Goal: Task Accomplishment & Management: Complete application form

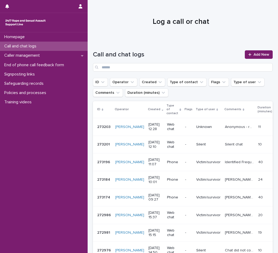
click at [59, 46] on div "Call and chat logs" at bounding box center [43, 46] width 87 height 9
click at [244, 51] on link "Add New" at bounding box center [258, 54] width 28 height 8
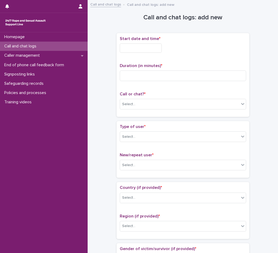
click at [154, 52] on input "text" at bounding box center [141, 47] width 42 height 9
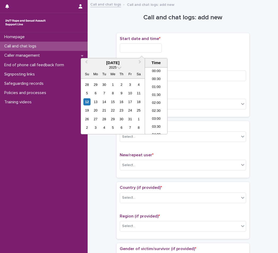
scroll to position [178, 0]
click at [159, 90] on li "12:30" at bounding box center [156, 93] width 23 height 8
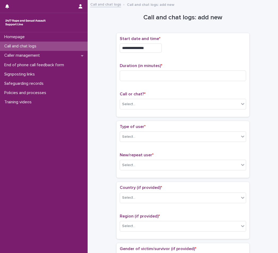
click at [152, 51] on input "**********" at bounding box center [141, 47] width 42 height 9
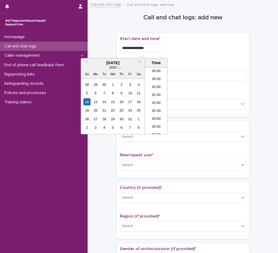
scroll to position [170, 0]
type input "**********"
click at [171, 46] on div "**********" at bounding box center [183, 47] width 126 height 9
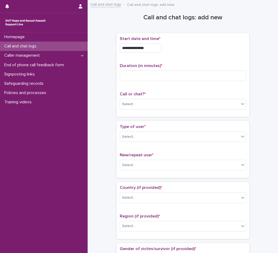
click at [164, 87] on div "**********" at bounding box center [183, 74] width 126 height 77
click at [156, 78] on input at bounding box center [183, 76] width 126 height 11
click at [143, 104] on div "Select..." at bounding box center [179, 104] width 119 height 9
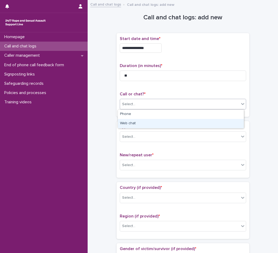
click at [135, 126] on div "Web chat" at bounding box center [181, 123] width 126 height 9
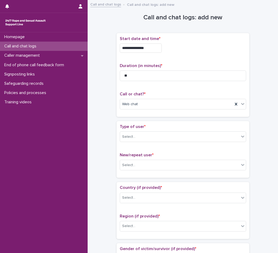
click at [145, 82] on div "Duration (in minutes) * **" at bounding box center [183, 74] width 126 height 22
click at [146, 79] on input "**" at bounding box center [183, 76] width 126 height 11
type input "**"
click at [145, 103] on div "Web chat" at bounding box center [176, 104] width 113 height 9
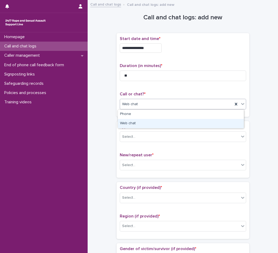
click at [137, 126] on div "Web chat" at bounding box center [181, 123] width 126 height 9
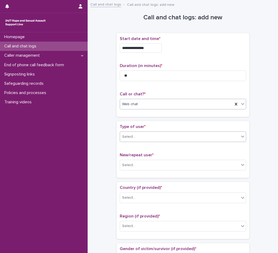
click at [140, 136] on div "Select..." at bounding box center [179, 137] width 119 height 9
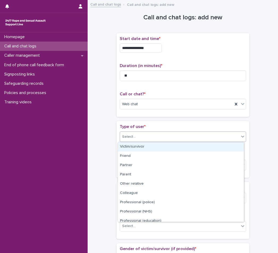
click at [140, 146] on div "Victim/survivor" at bounding box center [181, 146] width 126 height 9
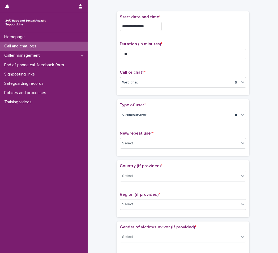
scroll to position [53, 0]
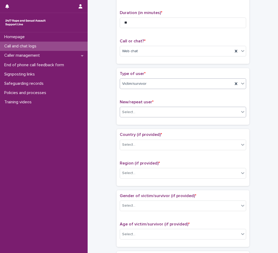
click at [159, 112] on div "Select..." at bounding box center [179, 112] width 119 height 9
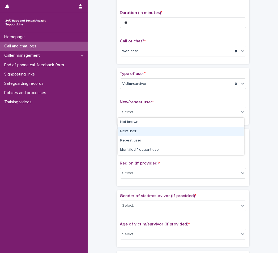
click at [140, 132] on div "New user" at bounding box center [181, 131] width 126 height 9
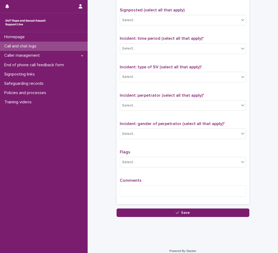
scroll to position [333, 0]
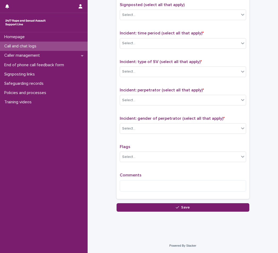
click at [143, 179] on div "Comments" at bounding box center [183, 184] width 126 height 23
click at [142, 186] on textarea at bounding box center [183, 185] width 126 height 11
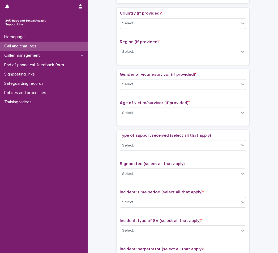
scroll to position [0, 0]
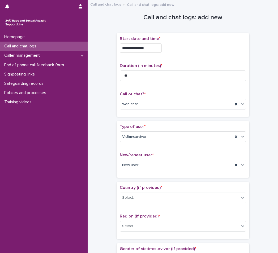
type textarea "**********"
click at [161, 108] on div "Web chat" at bounding box center [176, 104] width 113 height 9
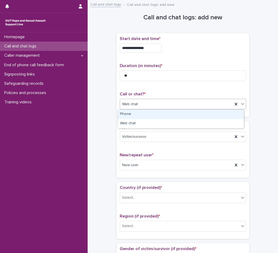
click at [156, 106] on div "Web chat" at bounding box center [176, 104] width 113 height 9
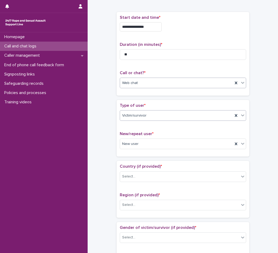
scroll to position [53, 0]
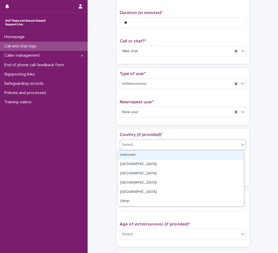
click at [151, 146] on div "Select..." at bounding box center [179, 144] width 119 height 9
drag, startPoint x: 147, startPoint y: 156, endPoint x: 148, endPoint y: 171, distance: 15.5
click at [147, 155] on div "Unknown" at bounding box center [181, 155] width 126 height 9
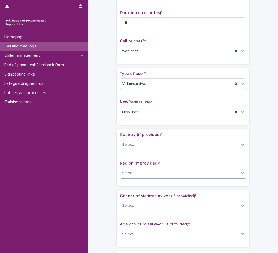
click at [148, 172] on div "Select..." at bounding box center [179, 173] width 119 height 9
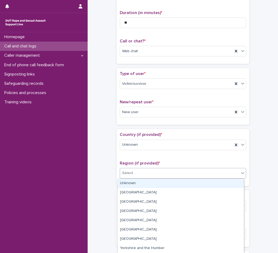
click at [143, 181] on div "Unknown" at bounding box center [181, 183] width 126 height 9
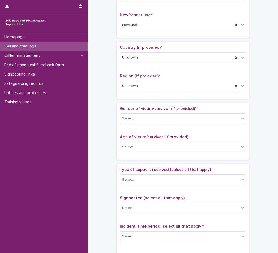
scroll to position [186, 0]
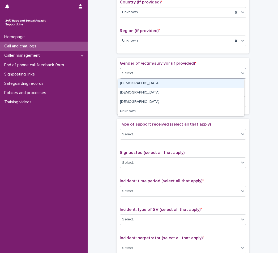
click at [151, 78] on div "Select..." at bounding box center [183, 73] width 126 height 11
click at [149, 85] on div "[DEMOGRAPHIC_DATA]" at bounding box center [181, 83] width 126 height 9
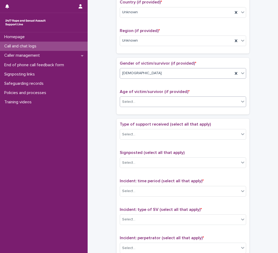
click at [146, 98] on div "Select..." at bounding box center [183, 101] width 126 height 11
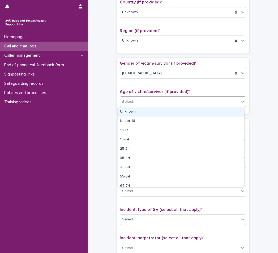
click at [144, 112] on div "Unknown" at bounding box center [181, 111] width 126 height 9
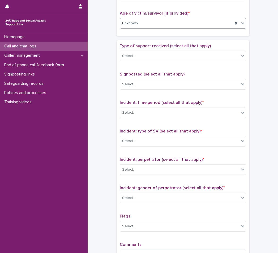
scroll to position [265, 0]
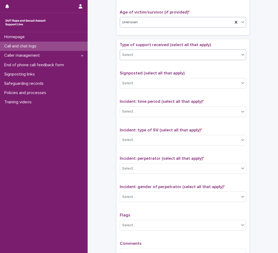
click at [156, 54] on div "Select..." at bounding box center [179, 55] width 119 height 9
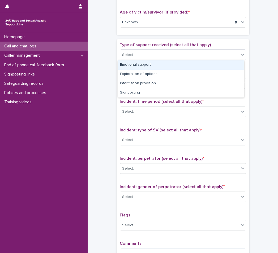
click at [150, 66] on div "Emotional support" at bounding box center [181, 64] width 126 height 9
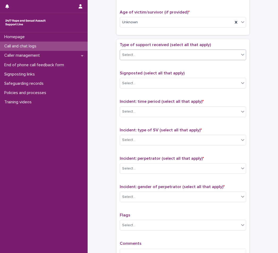
click at [161, 52] on div "Select..." at bounding box center [179, 55] width 119 height 9
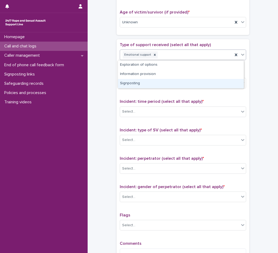
click at [151, 82] on div "Signposting" at bounding box center [181, 83] width 126 height 9
click at [151, 82] on div "Select..." at bounding box center [179, 83] width 119 height 9
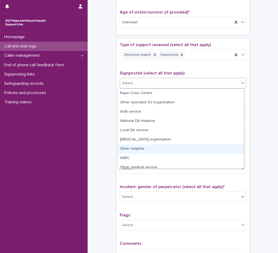
click at [150, 149] on div "Other helpline" at bounding box center [181, 148] width 126 height 9
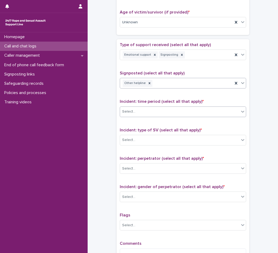
click at [163, 115] on div "Select..." at bounding box center [179, 111] width 119 height 9
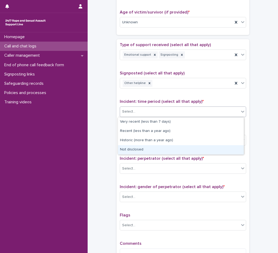
click at [155, 150] on div "Not disclosed" at bounding box center [181, 149] width 126 height 9
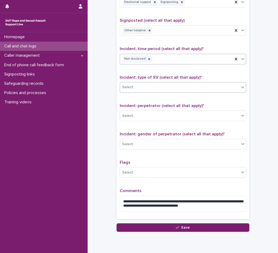
scroll to position [318, 0]
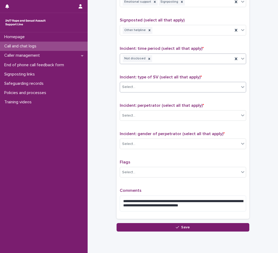
click at [167, 87] on div "Select..." at bounding box center [179, 87] width 119 height 9
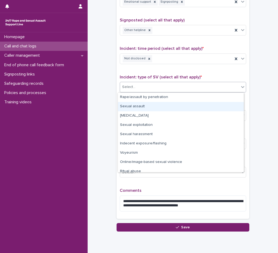
click at [158, 108] on div "Sexual assault" at bounding box center [181, 106] width 126 height 9
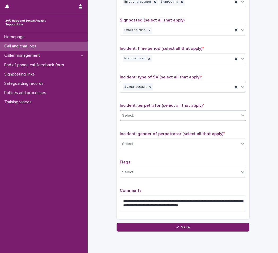
click at [158, 114] on div "Select..." at bounding box center [179, 115] width 119 height 9
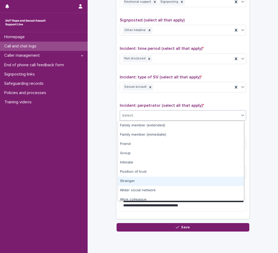
scroll to position [23, 0]
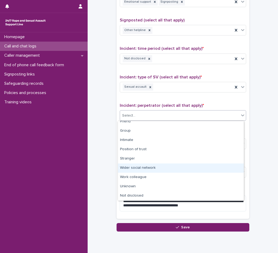
click at [143, 171] on div "Wider social network" at bounding box center [181, 168] width 126 height 9
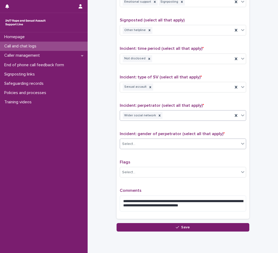
click at [143, 144] on div "Select..." at bounding box center [179, 144] width 119 height 9
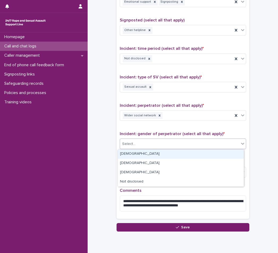
click at [144, 154] on div "[DEMOGRAPHIC_DATA]" at bounding box center [181, 154] width 126 height 9
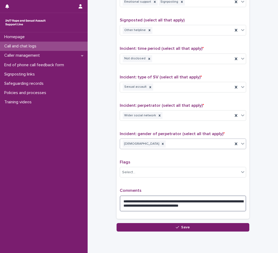
click at [214, 203] on textarea "**********" at bounding box center [183, 204] width 126 height 16
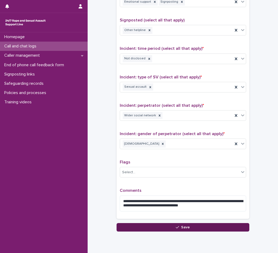
click at [141, 226] on button "Save" at bounding box center [182, 227] width 133 height 8
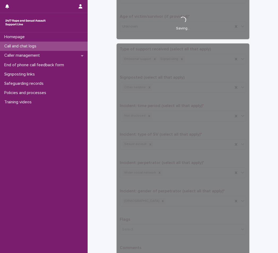
scroll to position [212, 0]
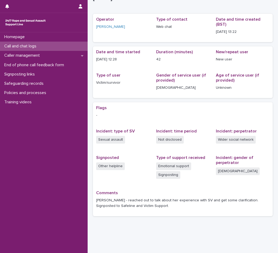
scroll to position [27, 0]
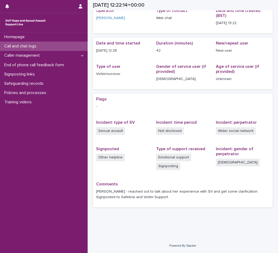
click at [31, 45] on p "Call and chat logs" at bounding box center [21, 46] width 38 height 5
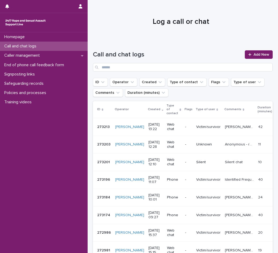
click at [250, 59] on div "Call and chat logs Add New" at bounding box center [182, 60] width 179 height 21
click at [250, 58] on link "Add New" at bounding box center [258, 54] width 28 height 8
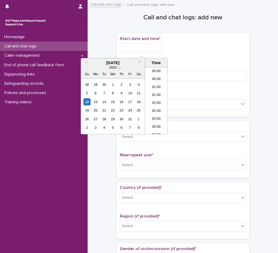
click at [150, 47] on input "text" at bounding box center [141, 47] width 42 height 9
click at [152, 93] on li "13:00" at bounding box center [156, 93] width 23 height 8
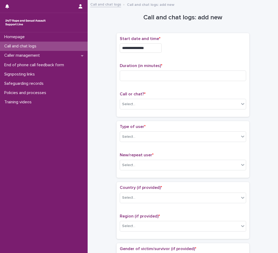
click at [157, 47] on input "**********" at bounding box center [141, 47] width 42 height 9
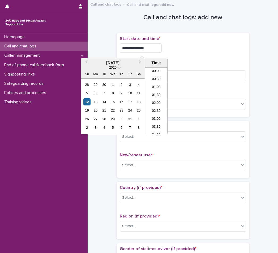
scroll to position [178, 0]
type input "**********"
click at [179, 55] on div "**********" at bounding box center [183, 46] width 126 height 21
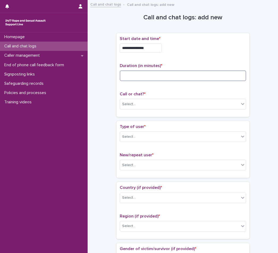
click at [139, 74] on input at bounding box center [183, 76] width 126 height 11
type input "**"
click at [153, 105] on div "Select..." at bounding box center [179, 104] width 119 height 9
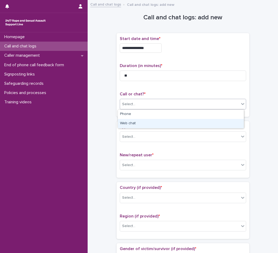
click at [145, 121] on div "Web chat" at bounding box center [181, 123] width 126 height 9
click at [145, 138] on div "Select..." at bounding box center [179, 137] width 119 height 9
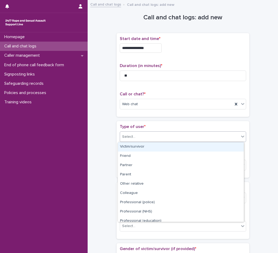
click at [142, 147] on div "Victim/survivor" at bounding box center [181, 146] width 126 height 9
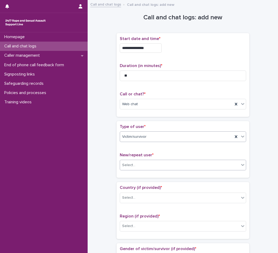
click at [142, 162] on div "Select..." at bounding box center [179, 165] width 119 height 9
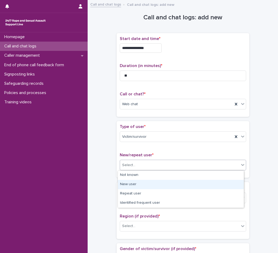
click at [140, 187] on div "New user" at bounding box center [181, 184] width 126 height 9
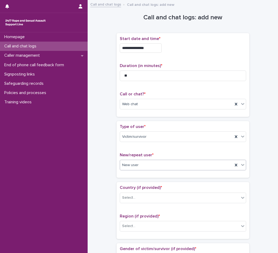
scroll to position [53, 0]
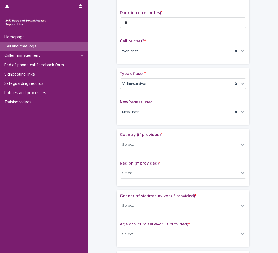
click at [138, 135] on span "Country (if provided) *" at bounding box center [141, 135] width 42 height 4
click at [140, 145] on div "Select..." at bounding box center [179, 144] width 119 height 9
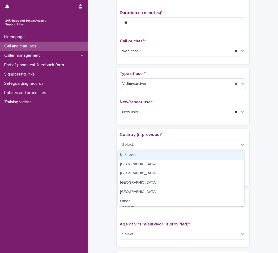
click at [139, 155] on div "Unknown" at bounding box center [181, 155] width 126 height 9
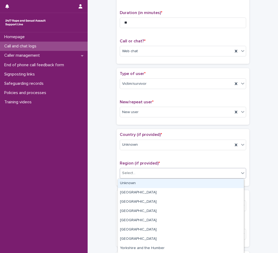
click at [135, 171] on div "Select..." at bounding box center [179, 173] width 119 height 9
click at [136, 183] on div "Unknown" at bounding box center [181, 183] width 126 height 9
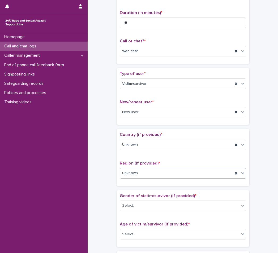
scroll to position [106, 0]
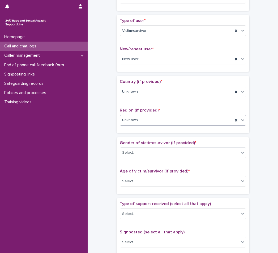
click at [147, 151] on div "Select..." at bounding box center [179, 152] width 119 height 9
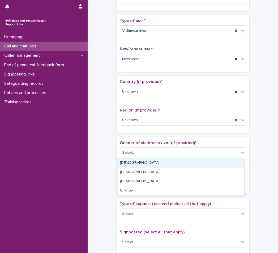
click at [143, 163] on div "[DEMOGRAPHIC_DATA]" at bounding box center [181, 163] width 126 height 9
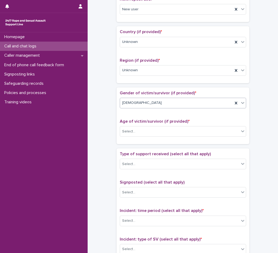
scroll to position [159, 0]
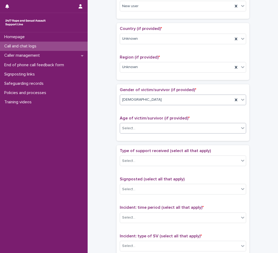
click at [150, 130] on div "Select..." at bounding box center [179, 128] width 119 height 9
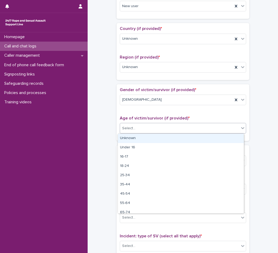
click at [147, 141] on div "Unknown" at bounding box center [181, 138] width 126 height 9
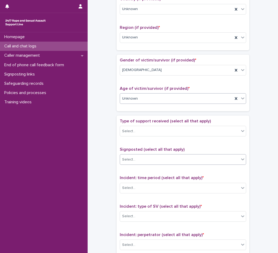
scroll to position [212, 0]
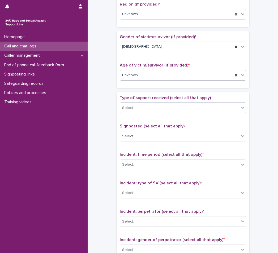
click at [152, 110] on div "Select..." at bounding box center [179, 108] width 119 height 9
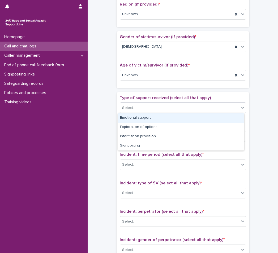
click at [141, 117] on div "Emotional support" at bounding box center [181, 117] width 126 height 9
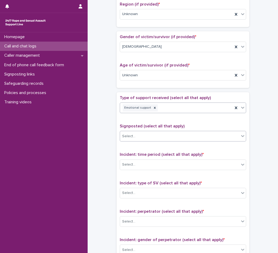
scroll to position [239, 0]
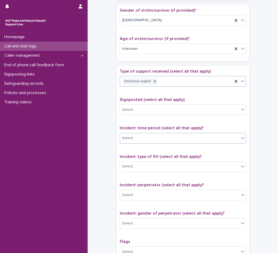
click at [149, 134] on div "Select..." at bounding box center [179, 138] width 119 height 9
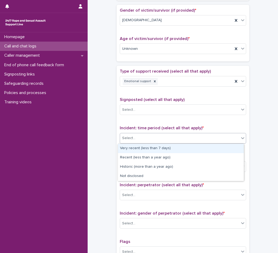
click at [149, 147] on div "Very recent (less than 7 days)" at bounding box center [181, 148] width 126 height 9
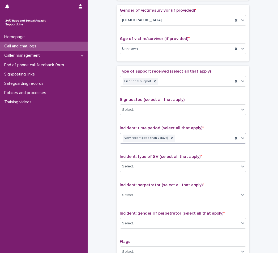
scroll to position [292, 0]
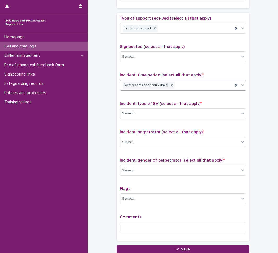
click at [152, 120] on div "Incident: type of SV (select all that apply) * Select..." at bounding box center [183, 112] width 126 height 22
click at [152, 117] on div "Select..." at bounding box center [179, 113] width 119 height 9
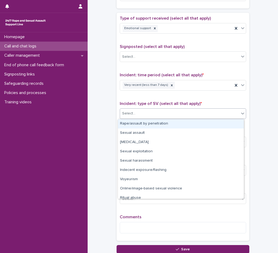
click at [152, 122] on div "Rape/assault by penetration" at bounding box center [181, 123] width 126 height 9
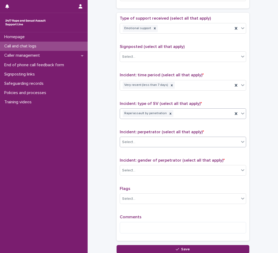
click at [149, 142] on div "Select..." at bounding box center [179, 142] width 119 height 9
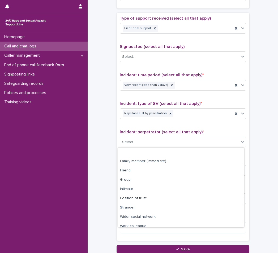
scroll to position [23, 0]
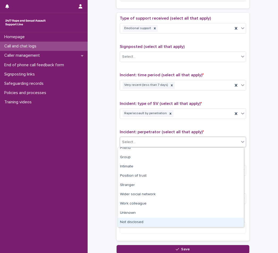
click at [138, 220] on div "Not disclosed" at bounding box center [181, 222] width 126 height 9
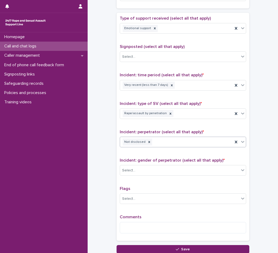
click at [142, 177] on div "Incident: gender of perpetrator (select all that apply) * Select..." at bounding box center [183, 169] width 126 height 22
click at [142, 170] on div "Select..." at bounding box center [179, 170] width 119 height 9
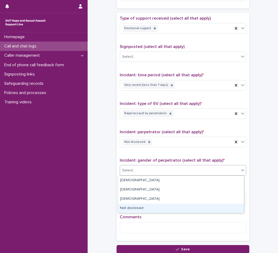
click at [142, 212] on div "Not disclosed" at bounding box center [181, 208] width 126 height 9
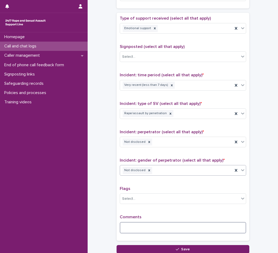
click at [146, 229] on textarea at bounding box center [183, 227] width 126 height 11
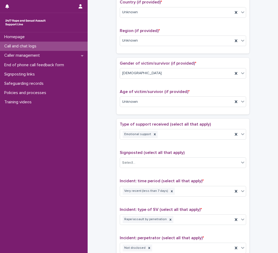
scroll to position [338, 0]
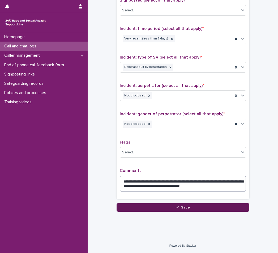
type textarea "**********"
click at [179, 205] on button "Save" at bounding box center [182, 207] width 133 height 8
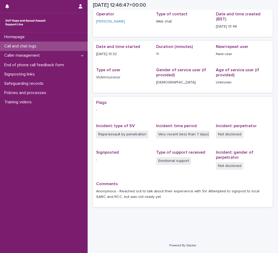
scroll to position [23, 0]
click at [42, 45] on div "Call and chat logs" at bounding box center [43, 46] width 87 height 9
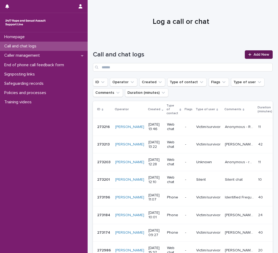
click at [257, 56] on link "Add New" at bounding box center [258, 54] width 28 height 8
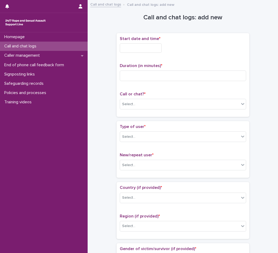
click at [159, 47] on input "text" at bounding box center [141, 47] width 42 height 9
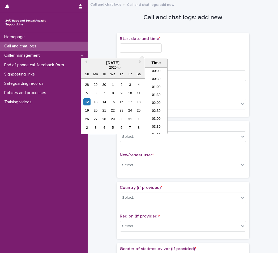
scroll to position [194, 0]
click at [153, 93] on li "13:30" at bounding box center [156, 93] width 23 height 8
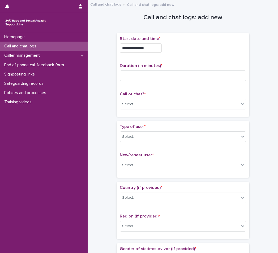
click at [161, 49] on input "**********" at bounding box center [141, 47] width 42 height 9
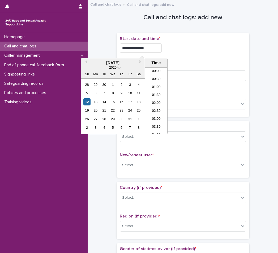
scroll to position [186, 0]
type input "**********"
click at [200, 47] on div "**********" at bounding box center [183, 47] width 126 height 9
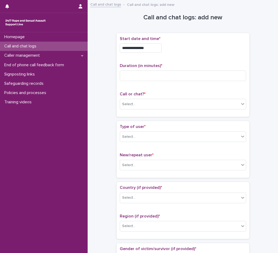
click at [175, 69] on div "Duration (in minutes) *" at bounding box center [183, 74] width 126 height 22
click at [172, 73] on input at bounding box center [183, 76] width 126 height 11
type input "**"
click at [138, 105] on div "Select..." at bounding box center [179, 104] width 119 height 9
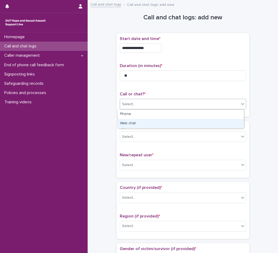
click at [137, 120] on div "Web chat" at bounding box center [181, 123] width 126 height 9
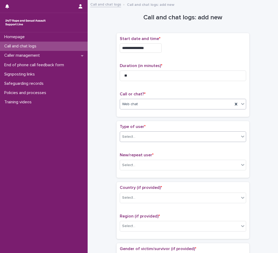
click at [140, 132] on div "Select..." at bounding box center [183, 136] width 126 height 11
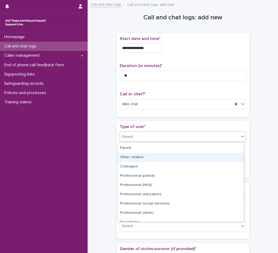
scroll to position [60, 0]
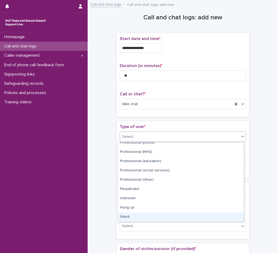
click at [128, 218] on div "Silent" at bounding box center [181, 217] width 126 height 9
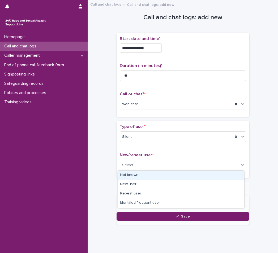
click at [130, 164] on div "Select..." at bounding box center [128, 165] width 13 height 6
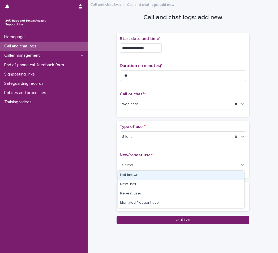
click at [137, 172] on div "Not known" at bounding box center [181, 175] width 126 height 9
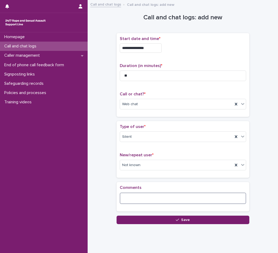
click at [140, 199] on textarea at bounding box center [183, 198] width 126 height 11
type textarea "*"
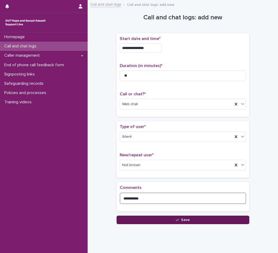
type textarea "**********"
click at [195, 221] on button "Save" at bounding box center [182, 220] width 133 height 8
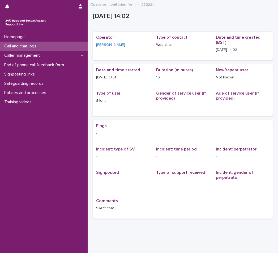
click at [41, 47] on p "Call and chat logs" at bounding box center [21, 46] width 38 height 5
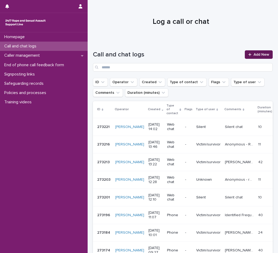
click at [262, 54] on span "Add New" at bounding box center [261, 55] width 16 height 4
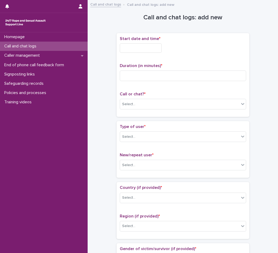
click at [139, 46] on input "text" at bounding box center [141, 47] width 42 height 9
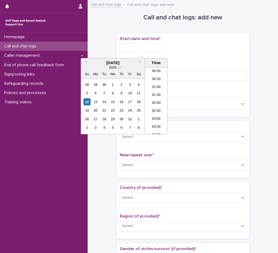
scroll to position [194, 0]
click at [156, 85] on li "13:00" at bounding box center [156, 85] width 23 height 8
click at [156, 45] on input "**********" at bounding box center [141, 47] width 42 height 9
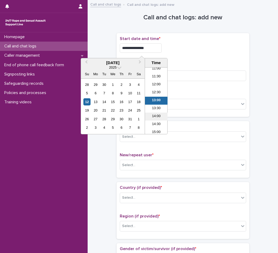
click at [158, 116] on li "14:00" at bounding box center [156, 117] width 23 height 8
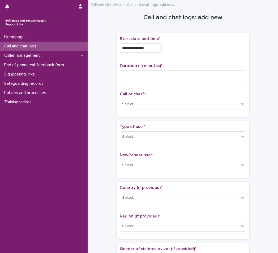
click at [161, 46] on input "**********" at bounding box center [141, 47] width 42 height 9
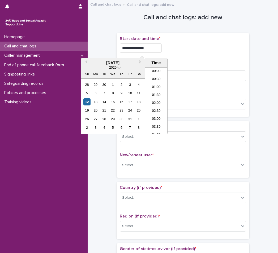
scroll to position [194, 0]
type input "**********"
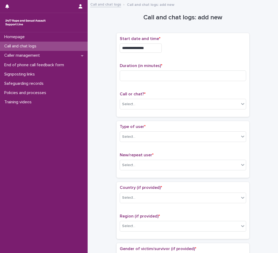
click at [210, 56] on div "**********" at bounding box center [183, 46] width 126 height 21
click at [191, 80] on input at bounding box center [183, 76] width 126 height 11
type input "*"
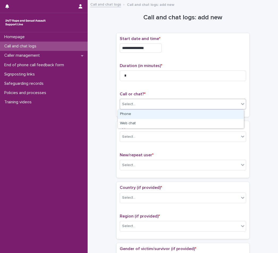
click at [158, 99] on div "Select..." at bounding box center [183, 104] width 126 height 11
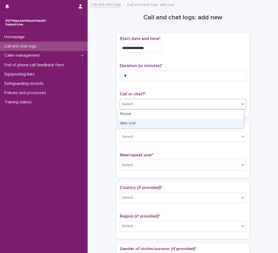
click at [145, 121] on div "Web chat" at bounding box center [181, 123] width 126 height 9
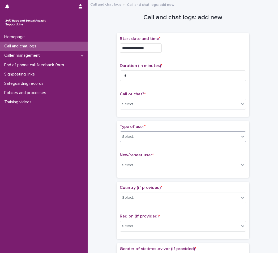
click at [144, 138] on div "Select..." at bounding box center [179, 137] width 119 height 9
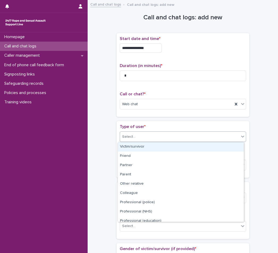
scroll to position [60, 0]
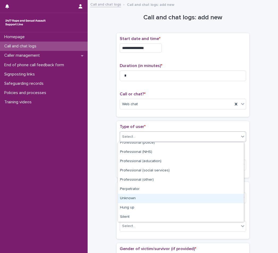
click at [141, 197] on div "Unknown" at bounding box center [181, 198] width 126 height 9
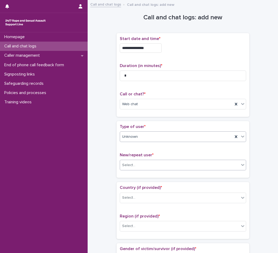
click at [138, 163] on div "Select..." at bounding box center [179, 165] width 119 height 9
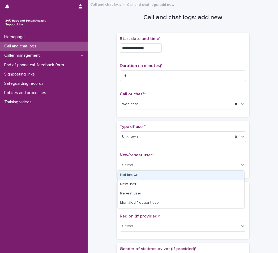
click at [139, 175] on div "Not known" at bounding box center [181, 175] width 126 height 9
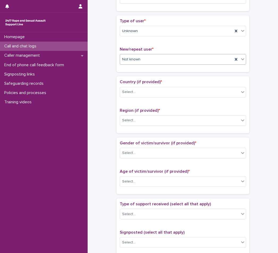
scroll to position [106, 0]
click at [149, 92] on div "Select..." at bounding box center [179, 91] width 119 height 9
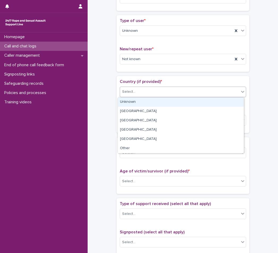
click at [145, 105] on div "Unknown" at bounding box center [181, 102] width 126 height 9
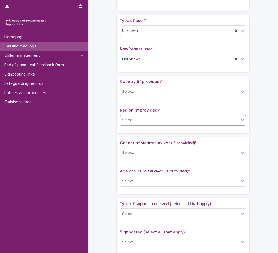
click at [145, 117] on div "Select..." at bounding box center [179, 120] width 119 height 9
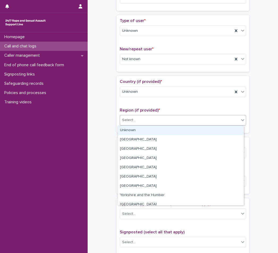
click at [144, 131] on div "Unknown" at bounding box center [181, 130] width 126 height 9
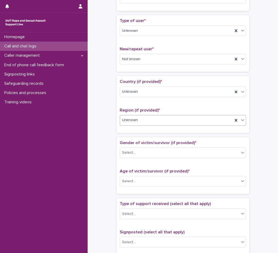
scroll to position [159, 0]
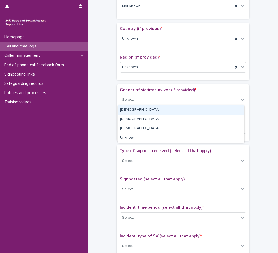
click at [139, 102] on div "Select..." at bounding box center [179, 99] width 119 height 9
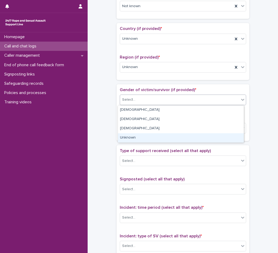
click at [137, 139] on div "Unknown" at bounding box center [181, 137] width 126 height 9
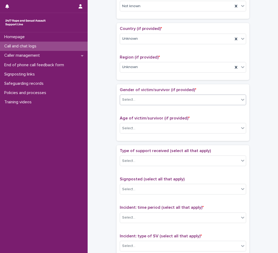
click at [138, 123] on div "Age of victim/survivor (if provided) * Select..." at bounding box center [183, 127] width 126 height 22
click at [139, 128] on div "Select..." at bounding box center [179, 128] width 119 height 9
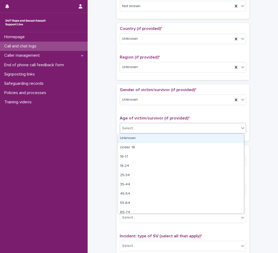
click at [141, 138] on div "Unknown" at bounding box center [181, 138] width 126 height 9
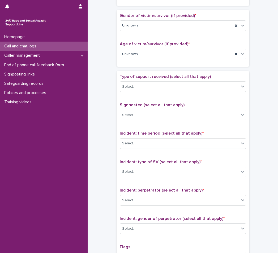
scroll to position [239, 0]
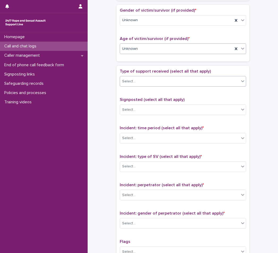
click at [144, 87] on body "**********" at bounding box center [139, 126] width 278 height 253
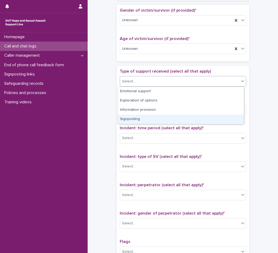
click at [114, 111] on div "**********" at bounding box center [182, 36] width 179 height 542
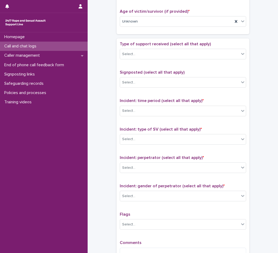
scroll to position [292, 0]
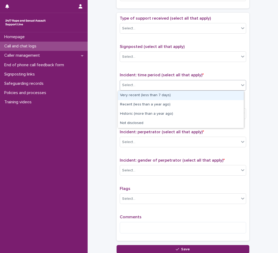
click at [145, 84] on div "Select..." at bounding box center [179, 85] width 119 height 9
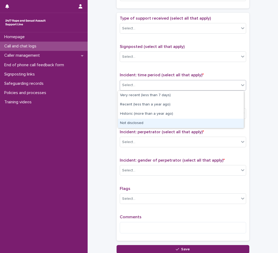
click at [140, 125] on div "Not disclosed" at bounding box center [181, 123] width 126 height 9
click at [149, 111] on div "Select..." at bounding box center [179, 113] width 119 height 9
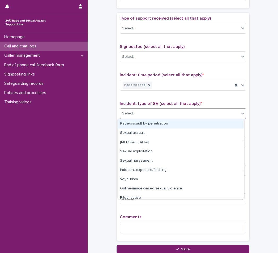
scroll to position [13, 0]
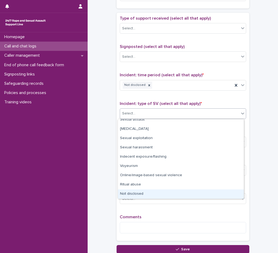
click at [138, 196] on div "Not disclosed" at bounding box center [181, 194] width 126 height 9
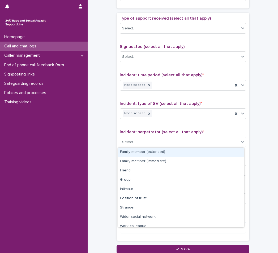
click at [137, 141] on div "Select..." at bounding box center [179, 142] width 119 height 9
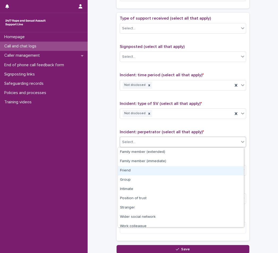
scroll to position [23, 0]
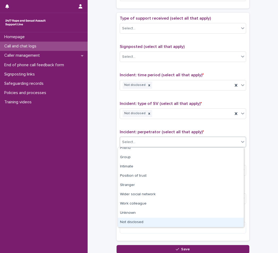
click at [137, 219] on div "Not disclosed" at bounding box center [181, 222] width 126 height 9
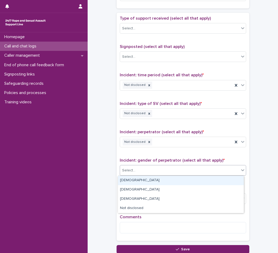
click at [143, 173] on div "Select..." at bounding box center [179, 170] width 119 height 9
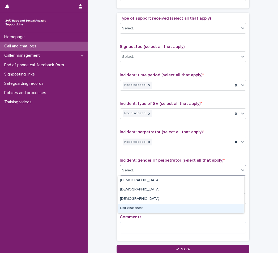
click at [142, 213] on div "Not disclosed" at bounding box center [181, 208] width 126 height 9
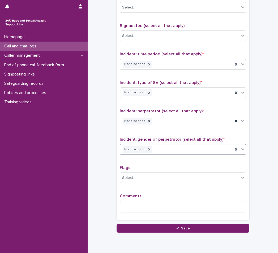
scroll to position [333, 0]
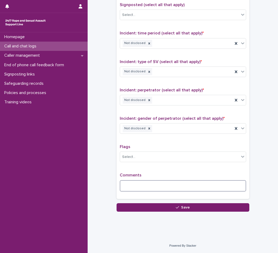
click at [143, 184] on textarea at bounding box center [183, 185] width 126 height 11
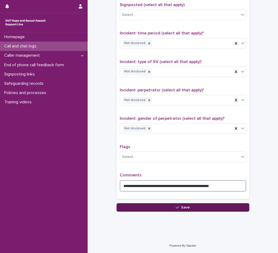
type textarea "**********"
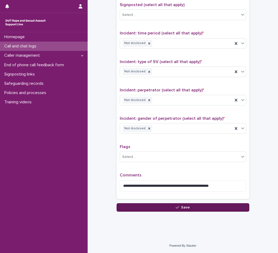
click at [159, 206] on button "Save" at bounding box center [182, 207] width 133 height 8
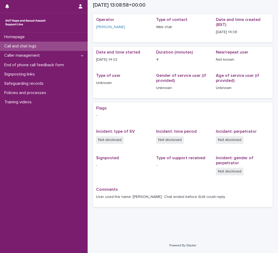
scroll to position [18, 0]
click at [47, 48] on div "Call and chat logs" at bounding box center [43, 46] width 87 height 9
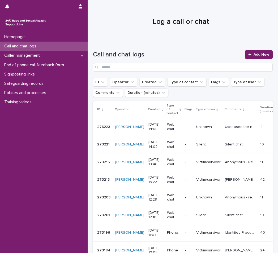
click at [240, 55] on div "Call and chat logs Add New" at bounding box center [182, 60] width 179 height 21
click at [248, 55] on icon at bounding box center [249, 55] width 3 height 4
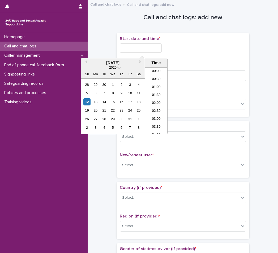
click at [157, 49] on input "text" at bounding box center [141, 47] width 42 height 9
click at [157, 100] on li "14:00" at bounding box center [156, 101] width 23 height 8
click at [156, 48] on input "**********" at bounding box center [141, 47] width 42 height 9
type input "**********"
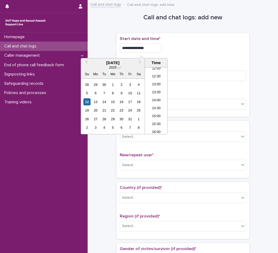
click at [180, 51] on div "**********" at bounding box center [183, 47] width 126 height 9
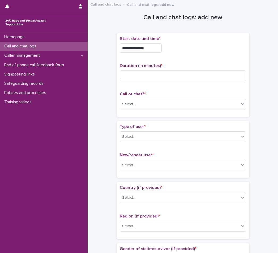
click at [162, 85] on div "Duration (in minutes) *" at bounding box center [183, 74] width 126 height 22
click at [157, 76] on input at bounding box center [183, 76] width 126 height 11
click at [149, 104] on div "Select..." at bounding box center [179, 104] width 119 height 9
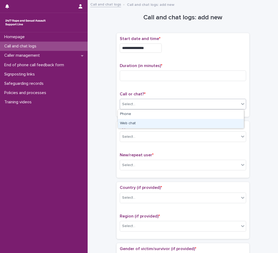
click at [139, 124] on div "Web chat" at bounding box center [181, 123] width 126 height 9
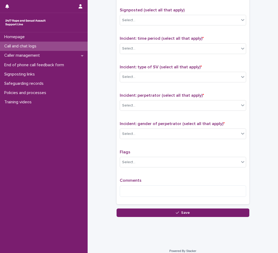
scroll to position [333, 0]
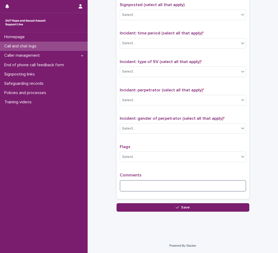
click at [137, 189] on textarea at bounding box center [183, 185] width 126 height 11
type textarea "********"
